Goal: Find specific page/section

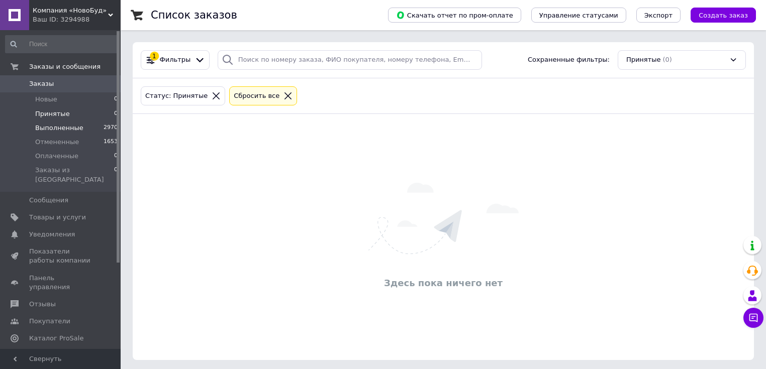
click at [62, 126] on span "Выполненные" at bounding box center [59, 128] width 48 height 9
